Goal: Information Seeking & Learning: Learn about a topic

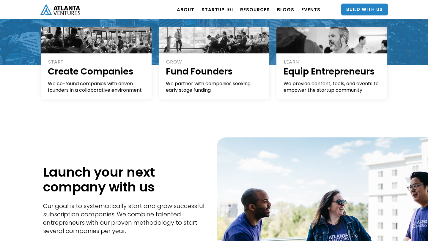
scroll to position [138, 0]
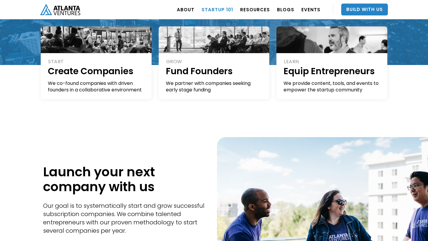
click at [223, 10] on link "Startup 101" at bounding box center [216, 9] width 31 height 17
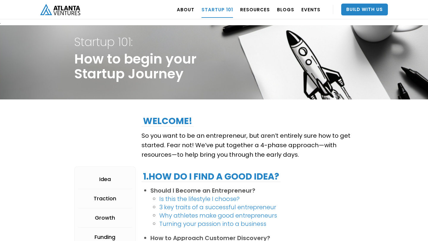
click at [208, 198] on link "Is this the lifestyle I choose?" at bounding box center [199, 199] width 80 height 8
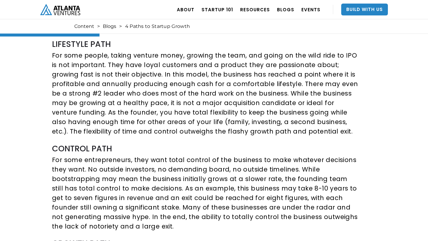
scroll to position [267, 0]
